Goal: Task Accomplishment & Management: Use online tool/utility

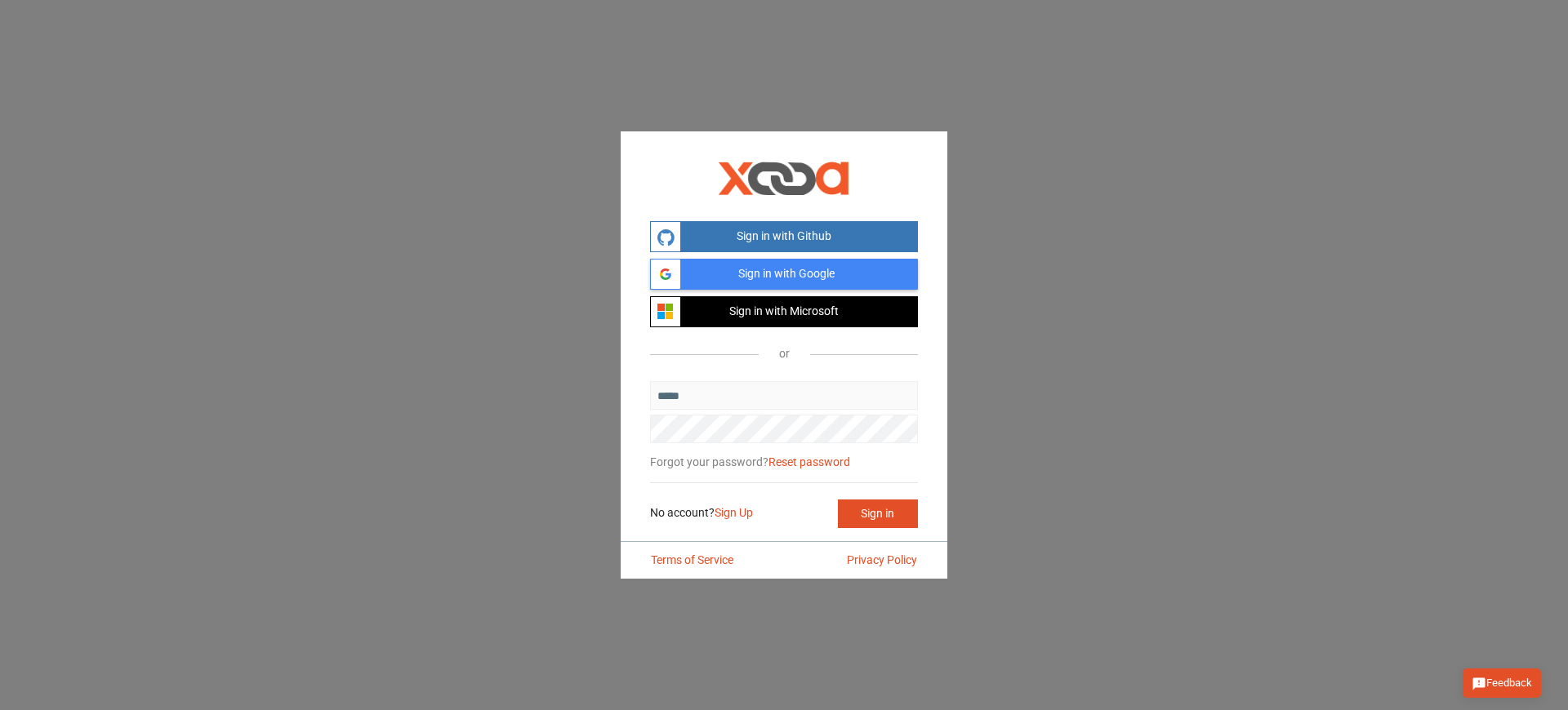
click at [784, 236] on button "Sign in with Github" at bounding box center [784, 237] width 268 height 31
click at [784, 236] on button "Sign in with Github" at bounding box center [778, 237] width 268 height 31
click at [784, 236] on button "Sign in with Github" at bounding box center [784, 237] width 268 height 31
